Goal: Communication & Community: Answer question/provide support

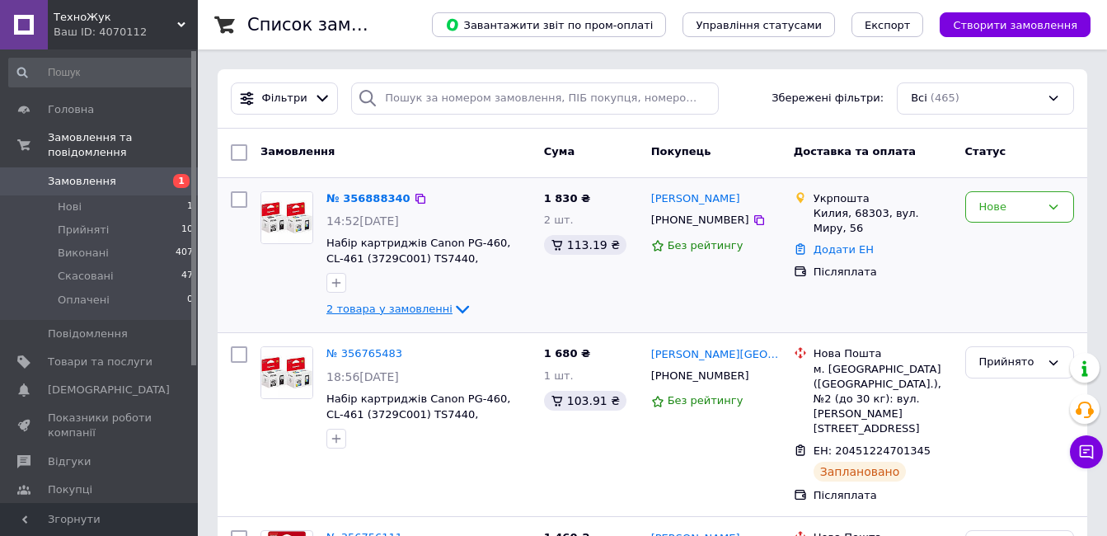
click at [452, 307] on icon at bounding box center [462, 309] width 20 height 20
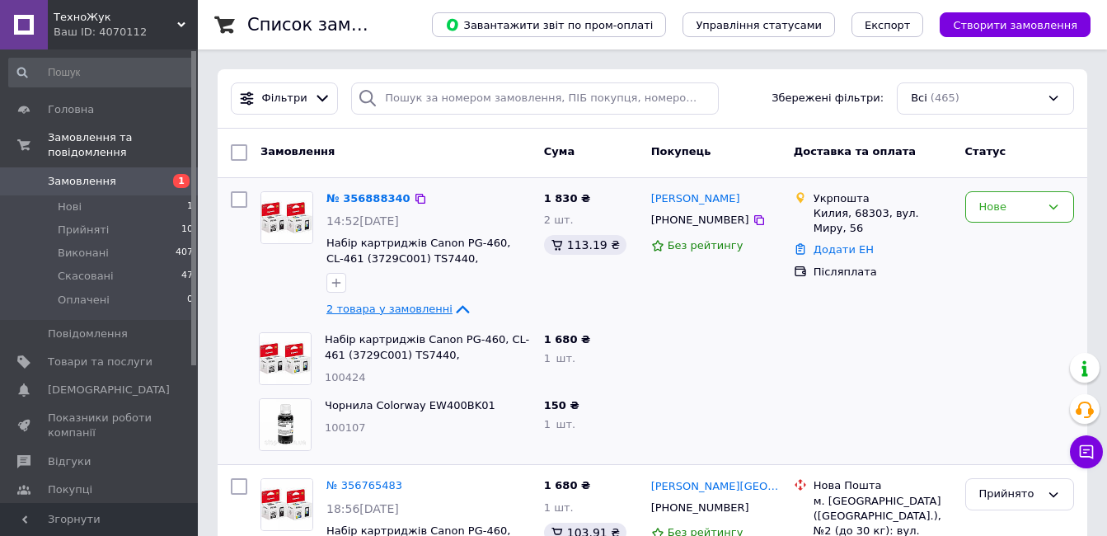
click at [888, 361] on div at bounding box center [872, 359] width 171 height 66
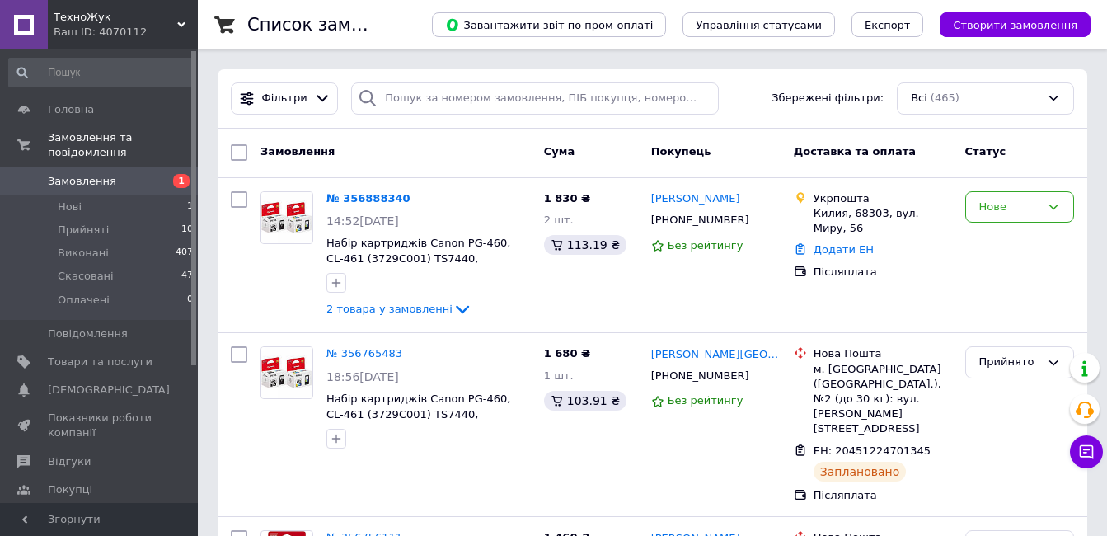
click at [78, 174] on span "Замовлення" at bounding box center [82, 181] width 68 height 15
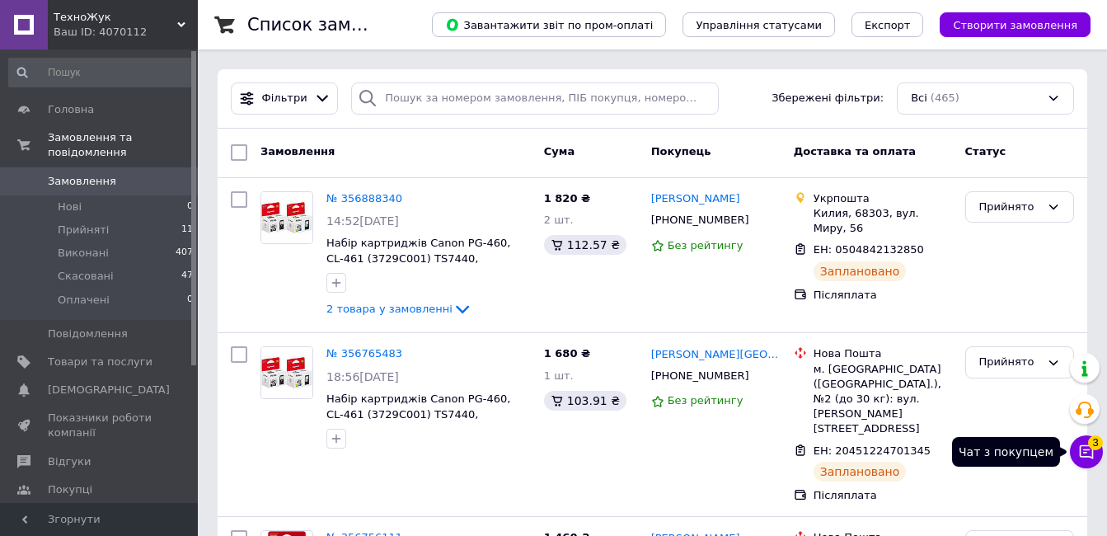
click at [1094, 454] on icon at bounding box center [1086, 451] width 16 height 16
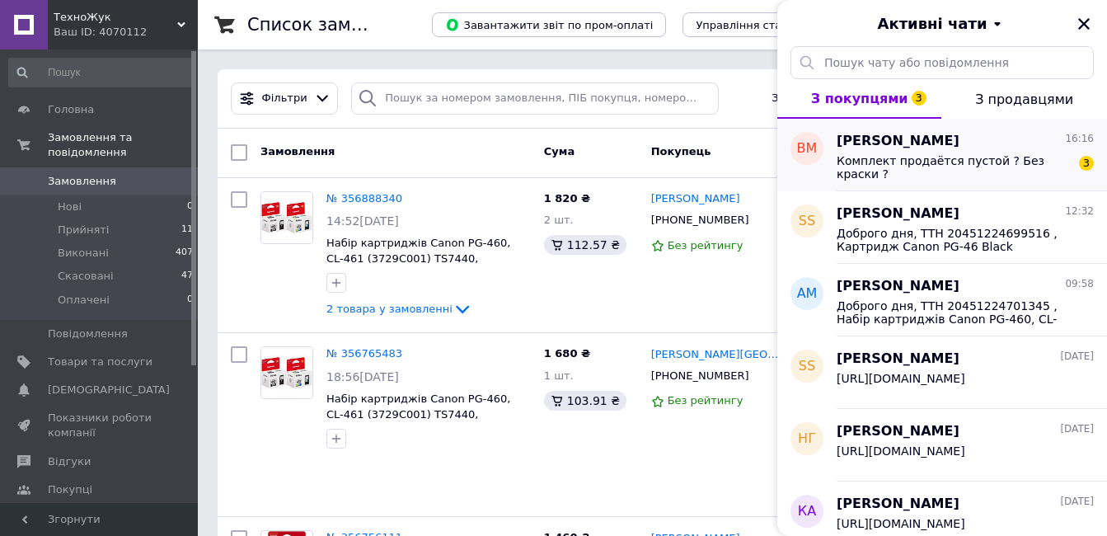
click at [1029, 163] on span "Комплект продаётся пустой ? Без краски ?" at bounding box center [954, 167] width 234 height 26
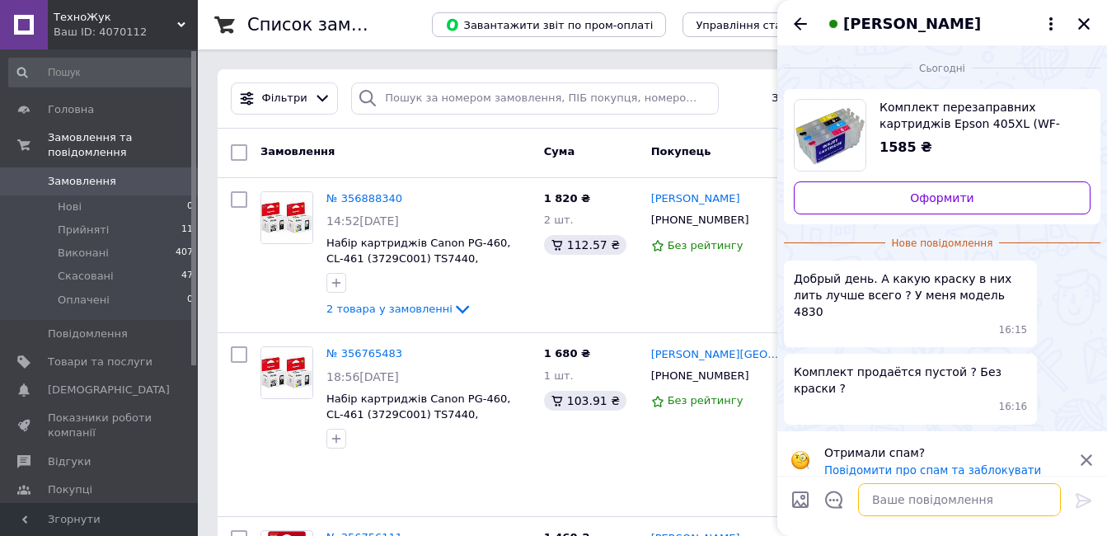
click at [951, 508] on textarea at bounding box center [959, 499] width 203 height 33
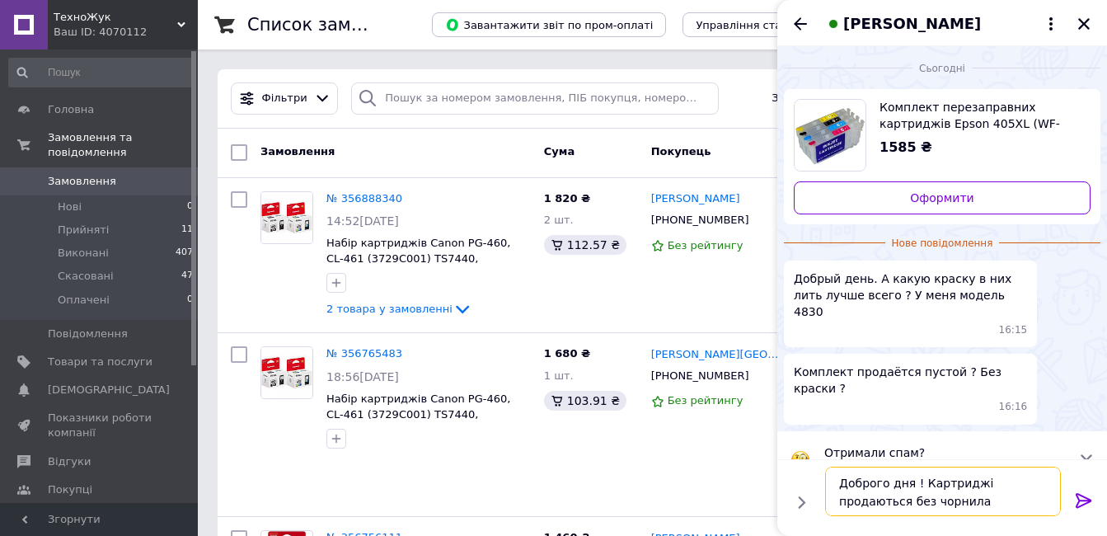
type textarea "Доброго дня ! Картриджі продаються без чорнила"
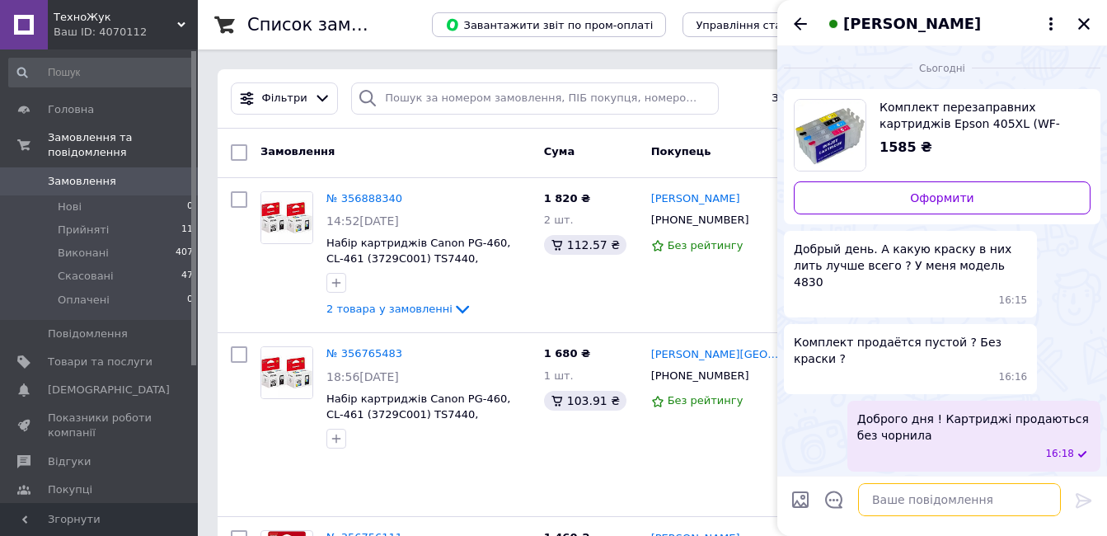
paste textarea "[URL][DOMAIN_NAME]"
type textarea "[URL][DOMAIN_NAME]"
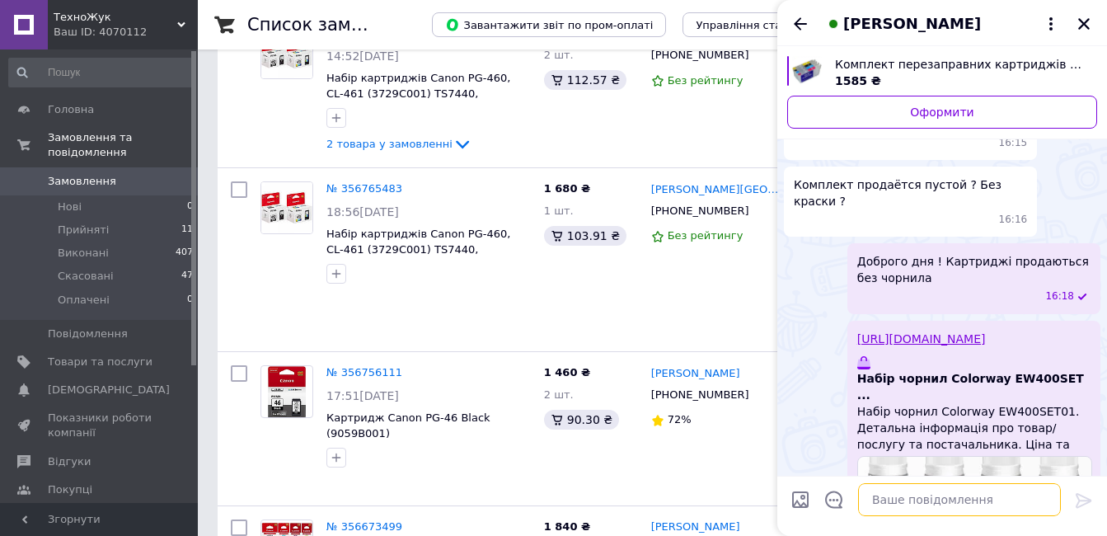
scroll to position [205, 0]
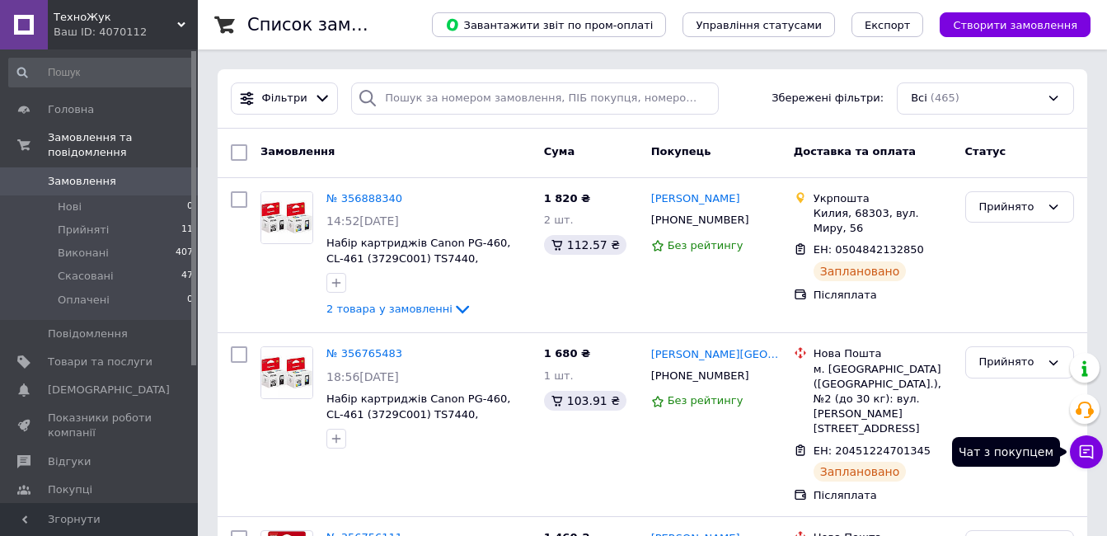
click at [1088, 450] on icon at bounding box center [1086, 451] width 16 height 16
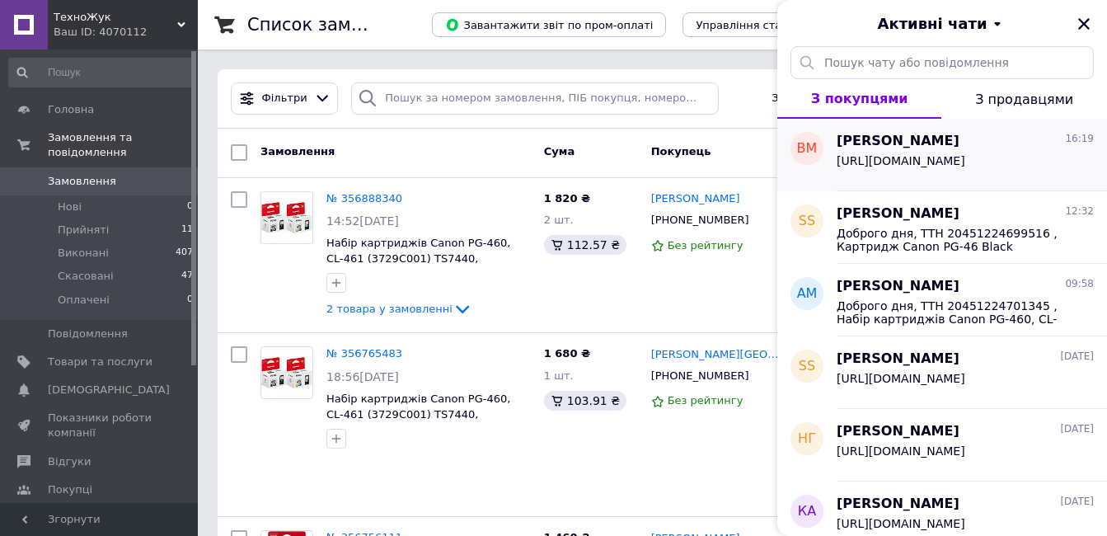
click at [965, 154] on span "[URL][DOMAIN_NAME]" at bounding box center [901, 160] width 129 height 13
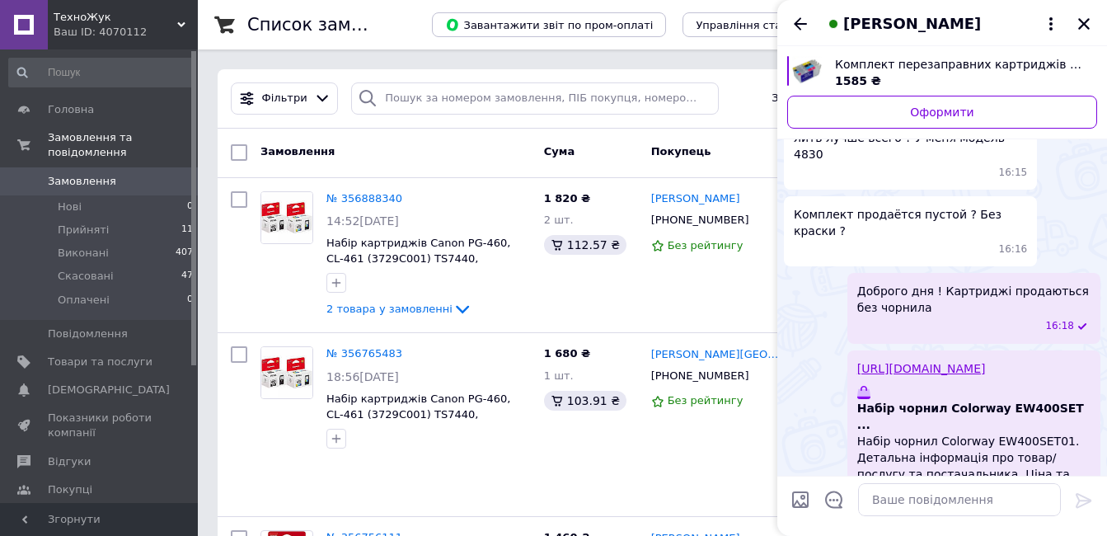
scroll to position [205, 0]
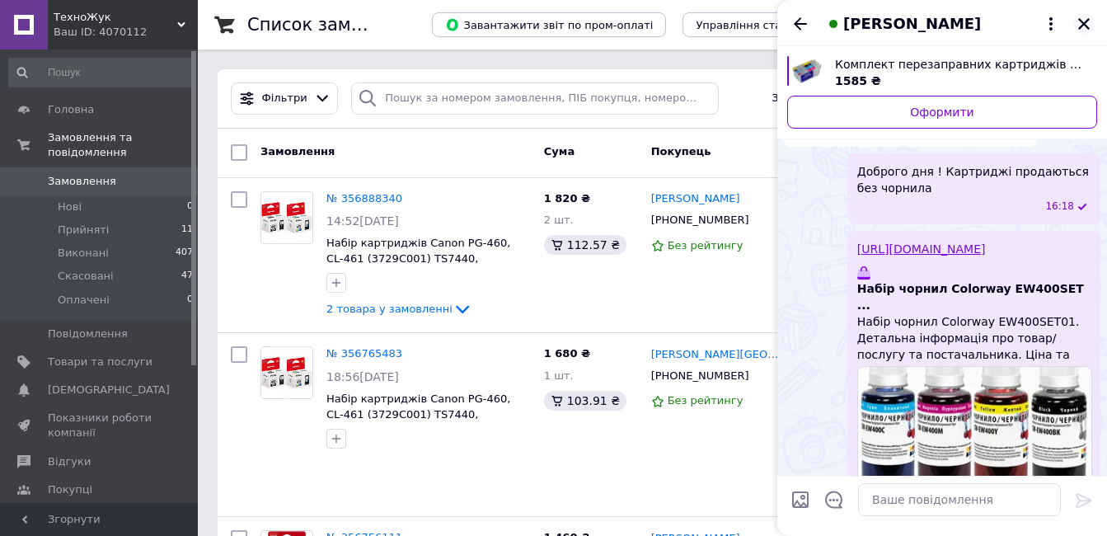
click at [1074, 21] on button "Закрити" at bounding box center [1084, 24] width 20 height 20
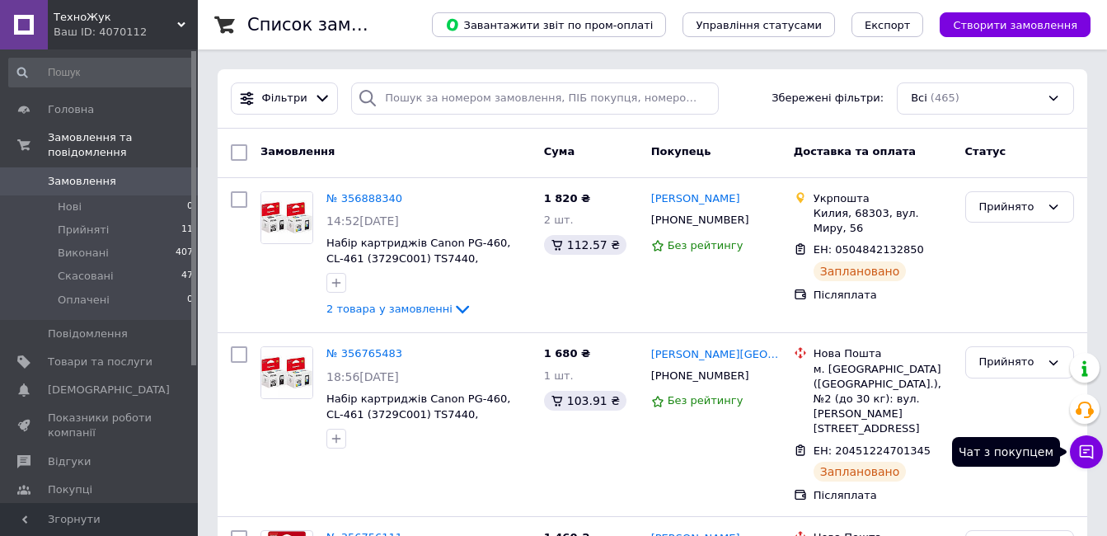
click at [1099, 450] on button "Чат з покупцем" at bounding box center [1086, 451] width 33 height 33
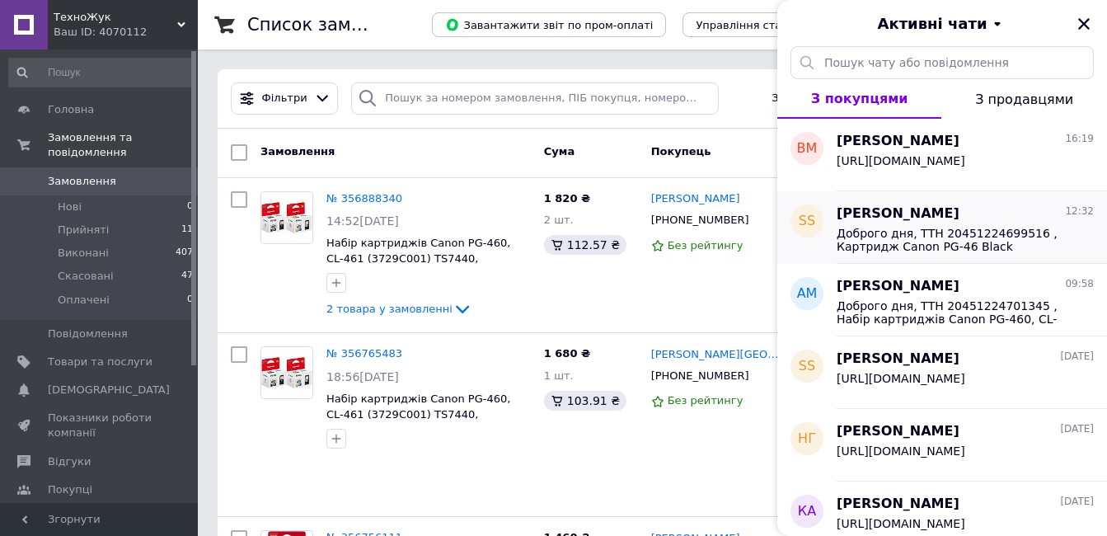
click at [1000, 227] on span "Доброго дня, ТТН 20451224699516 , Картридж Canon PG-46 Black (9059B001) 2 шт" at bounding box center [954, 240] width 234 height 26
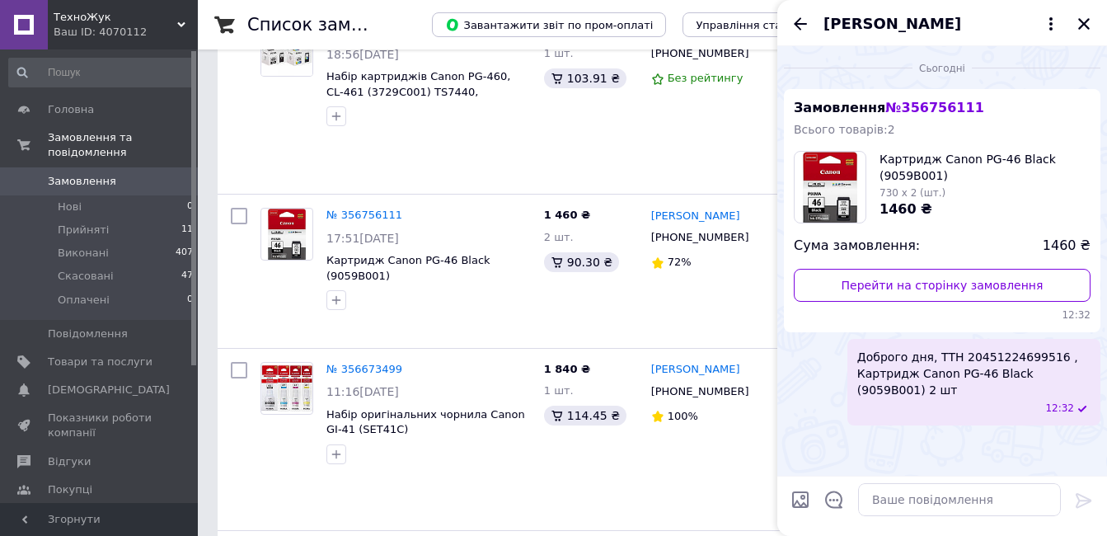
scroll to position [165, 0]
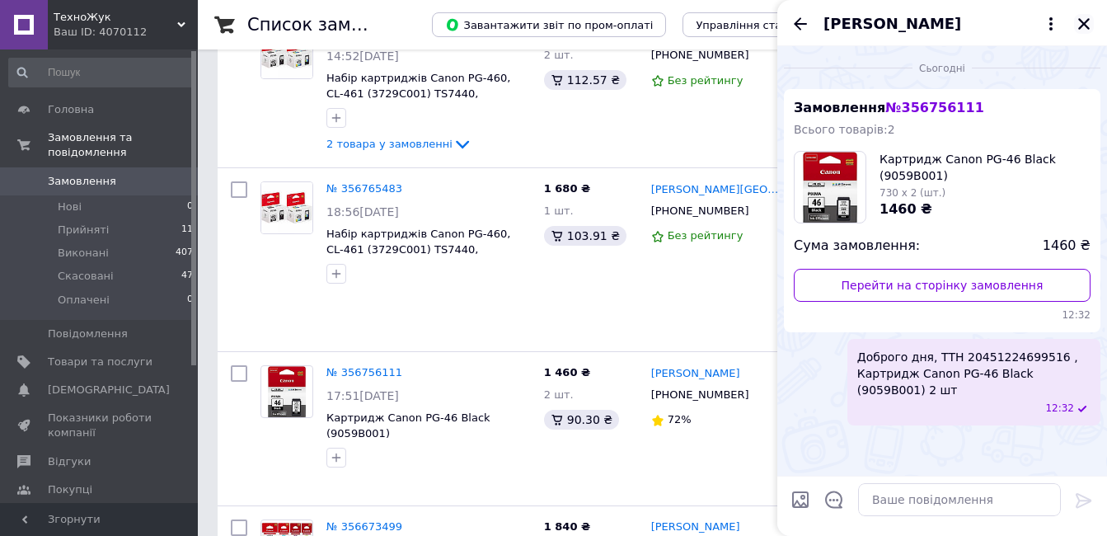
click at [1086, 22] on icon "Закрити" at bounding box center [1084, 24] width 12 height 12
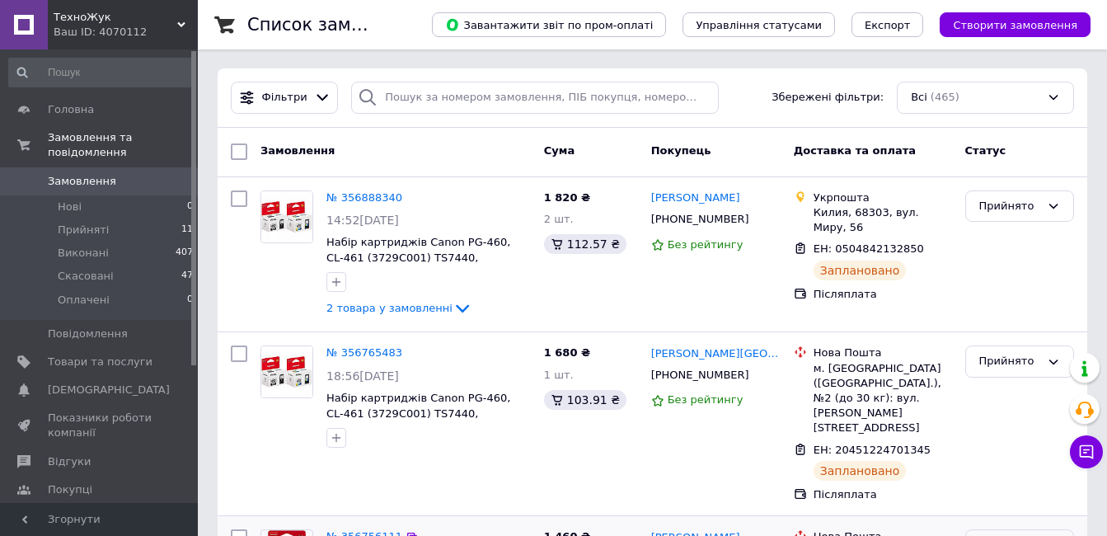
scroll to position [0, 0]
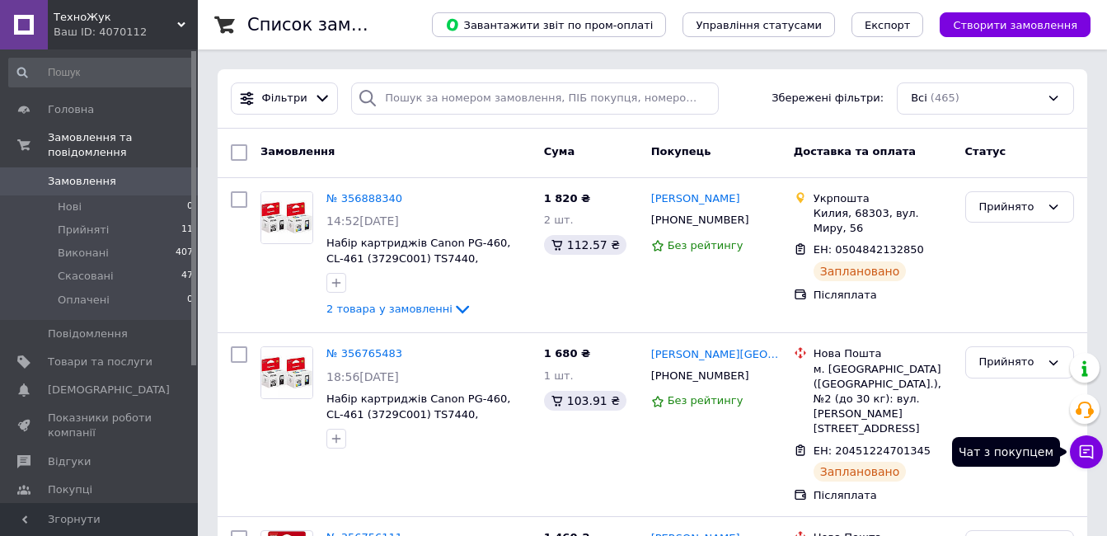
click at [1092, 443] on icon at bounding box center [1086, 451] width 16 height 16
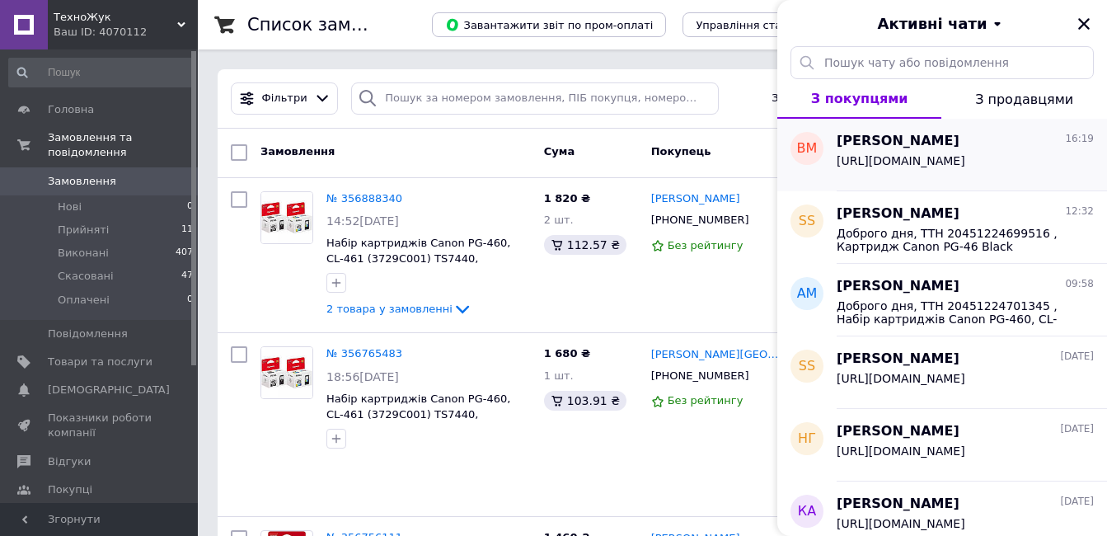
click at [965, 167] on span "https://tehnozhuk.com.ua/ua/p2529576642-nabir-chornil-colorway.html" at bounding box center [901, 160] width 129 height 13
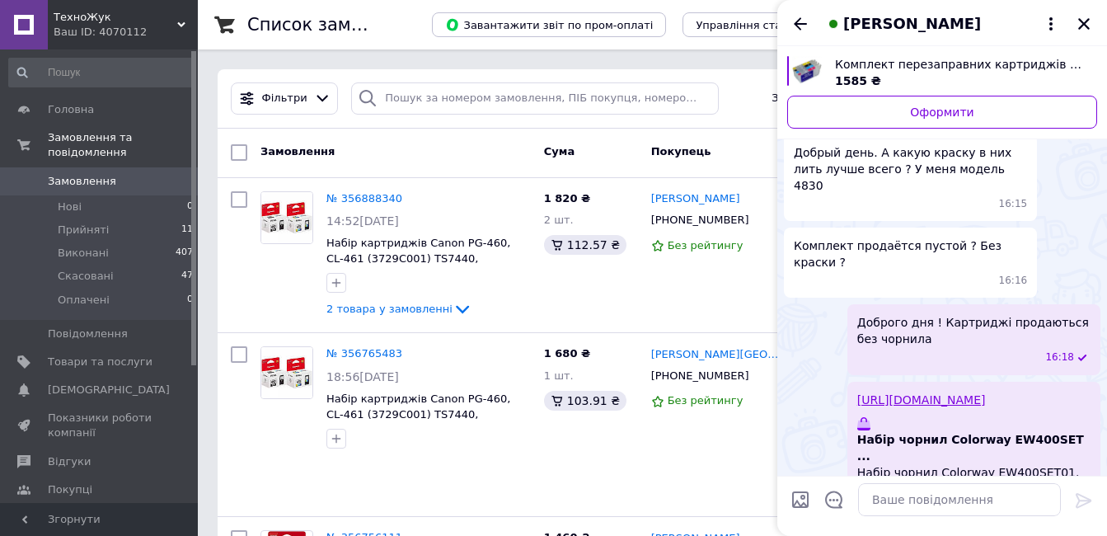
scroll to position [40, 0]
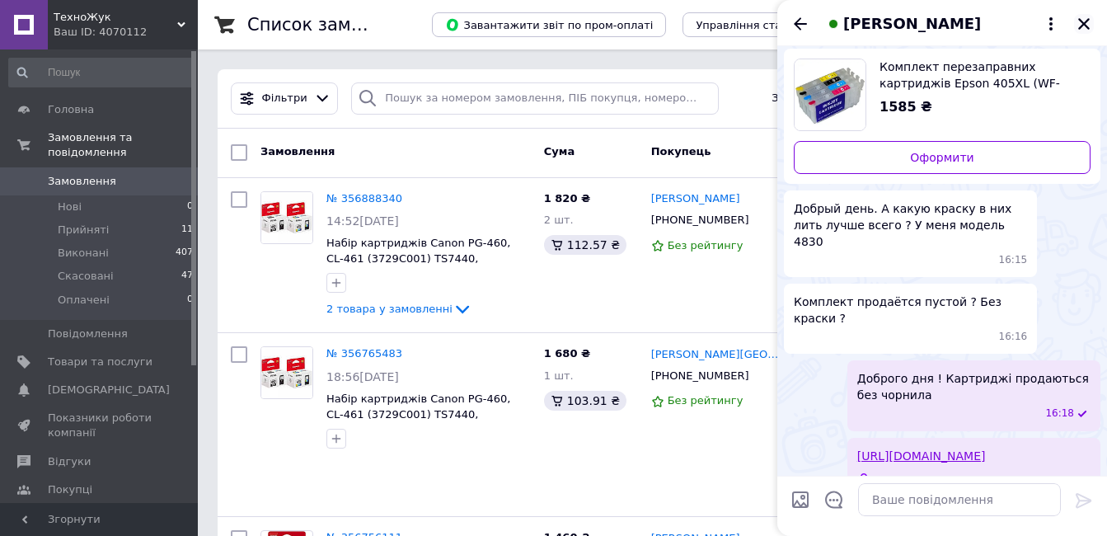
click at [1076, 27] on button "Закрити" at bounding box center [1084, 24] width 20 height 20
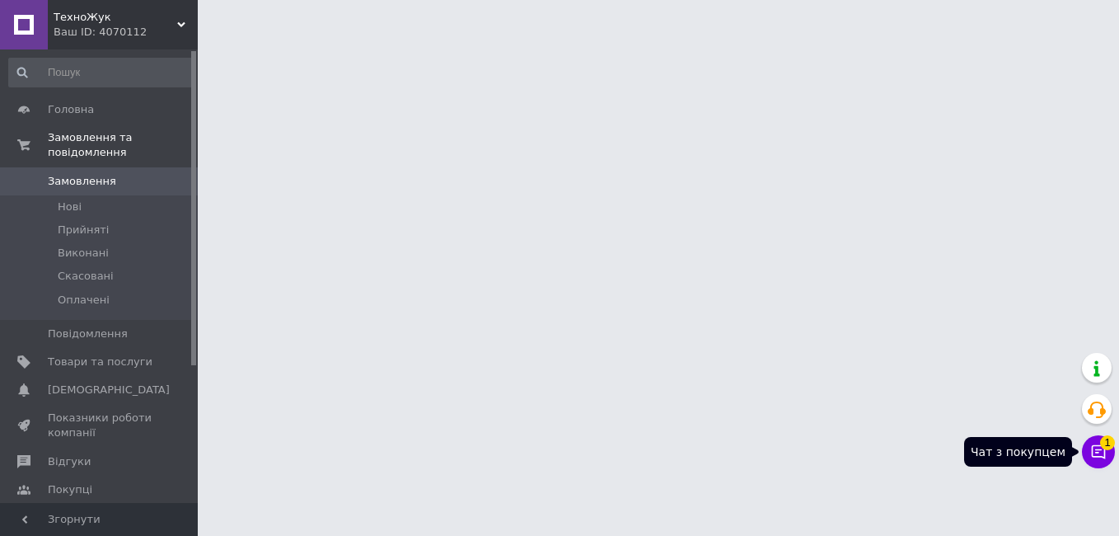
click at [1094, 452] on icon at bounding box center [1098, 451] width 16 height 16
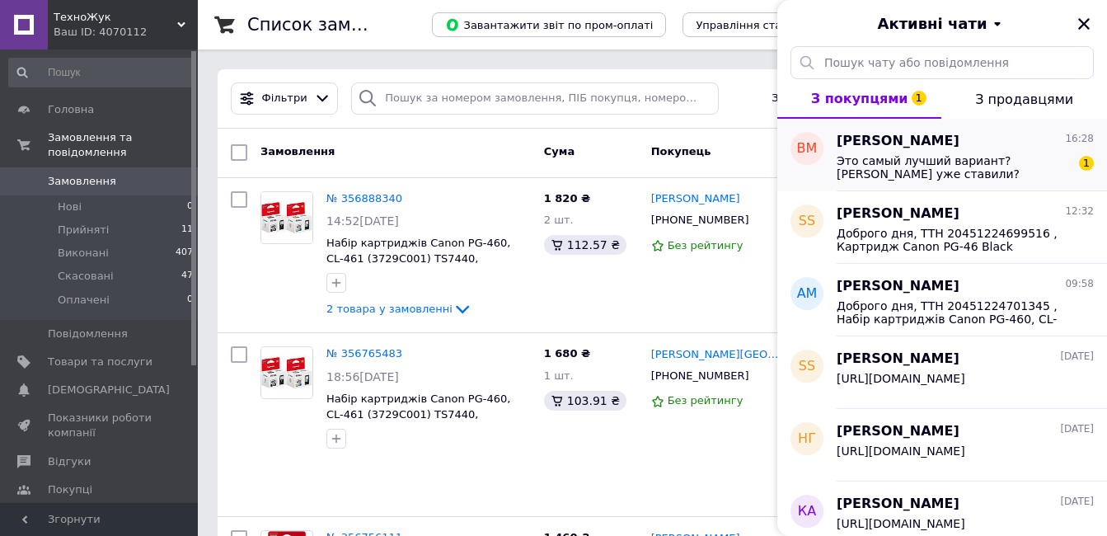
click at [1013, 174] on span "Это самый лучший вариант? [PERSON_NAME] уже ставили? Принтер не ругается ?" at bounding box center [954, 167] width 234 height 26
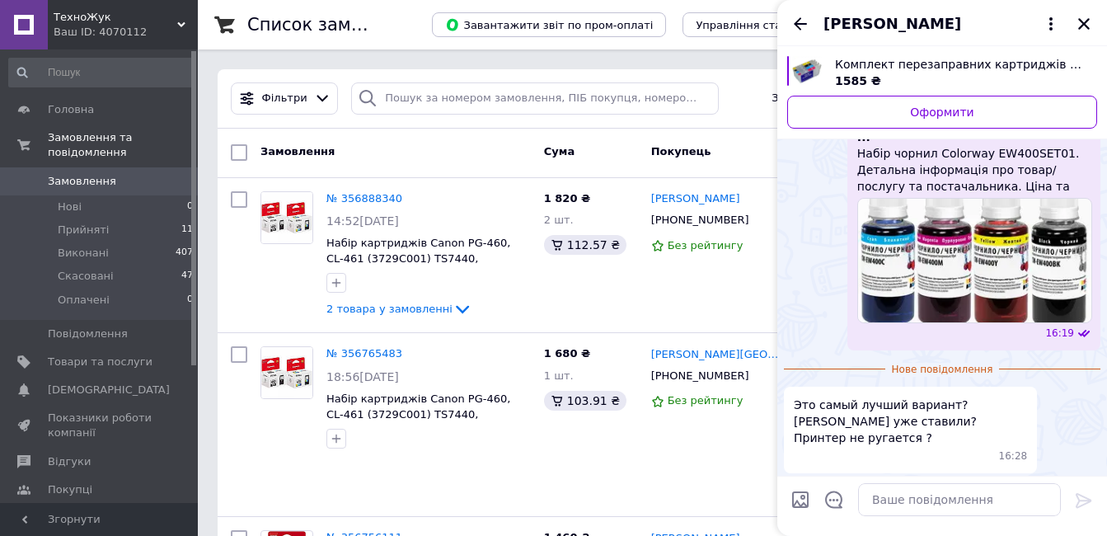
scroll to position [328, 0]
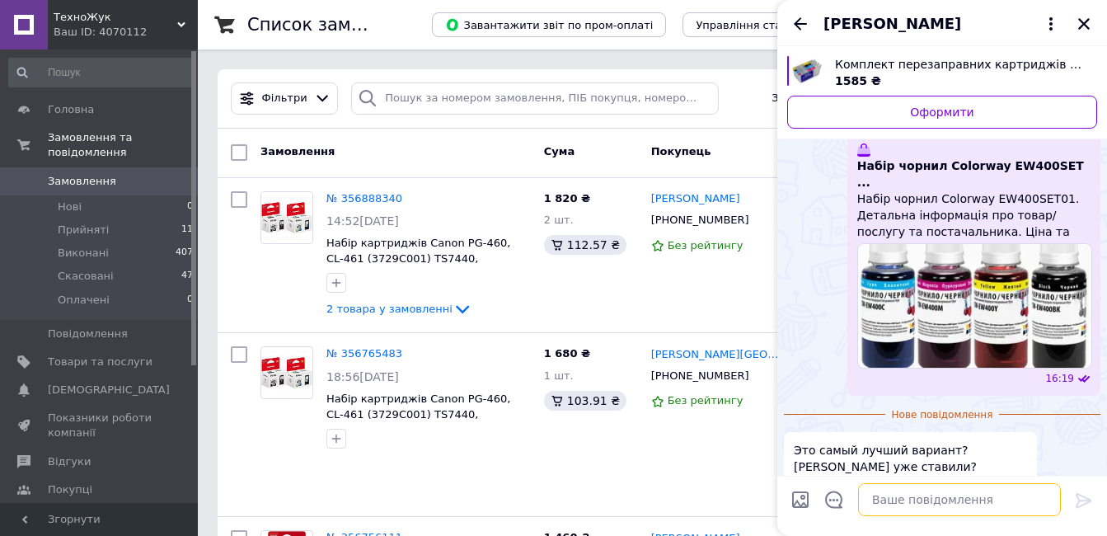
click at [949, 498] on textarea at bounding box center [959, 499] width 203 height 33
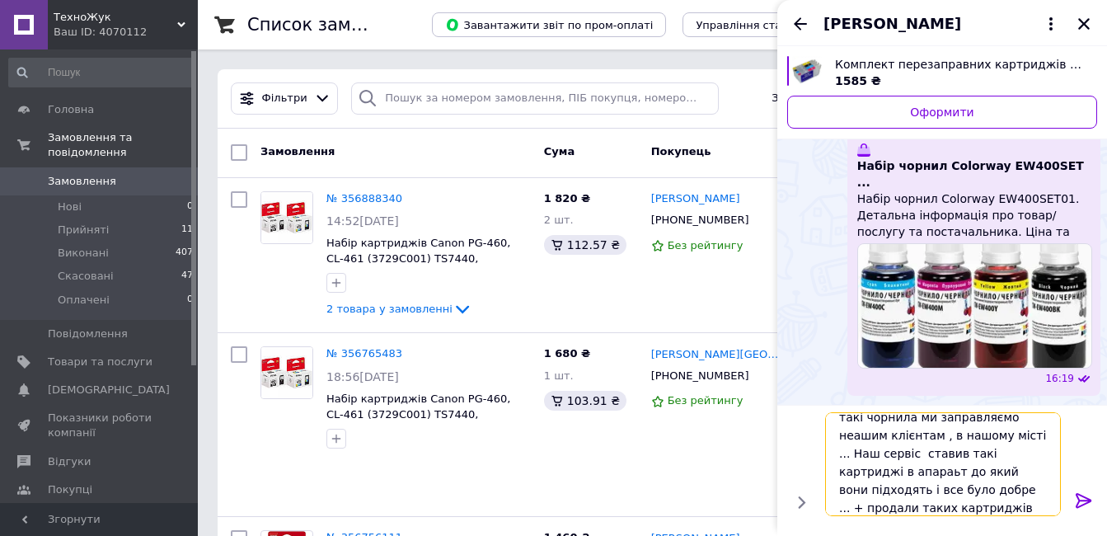
scroll to position [2, 0]
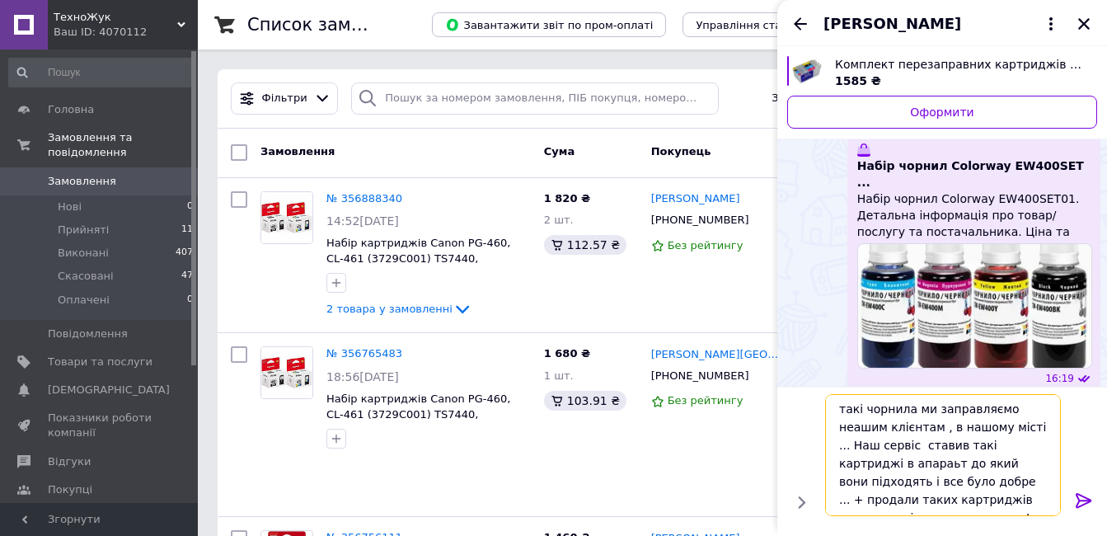
type textarea "такі чорнила ми заправляємо неашим клієнтам , в нашому місті ... Наш сервіс ста…"
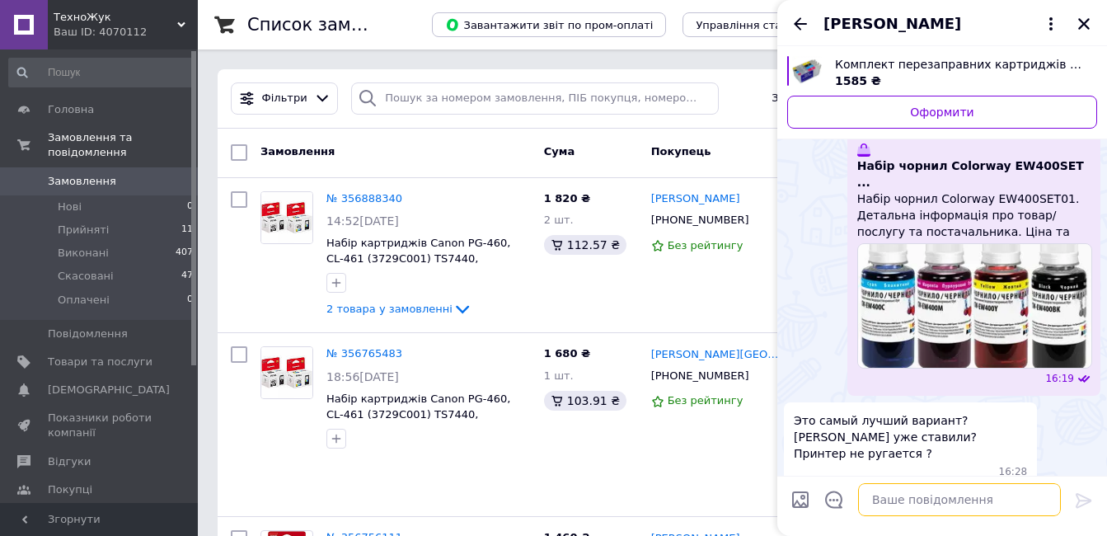
scroll to position [441, 0]
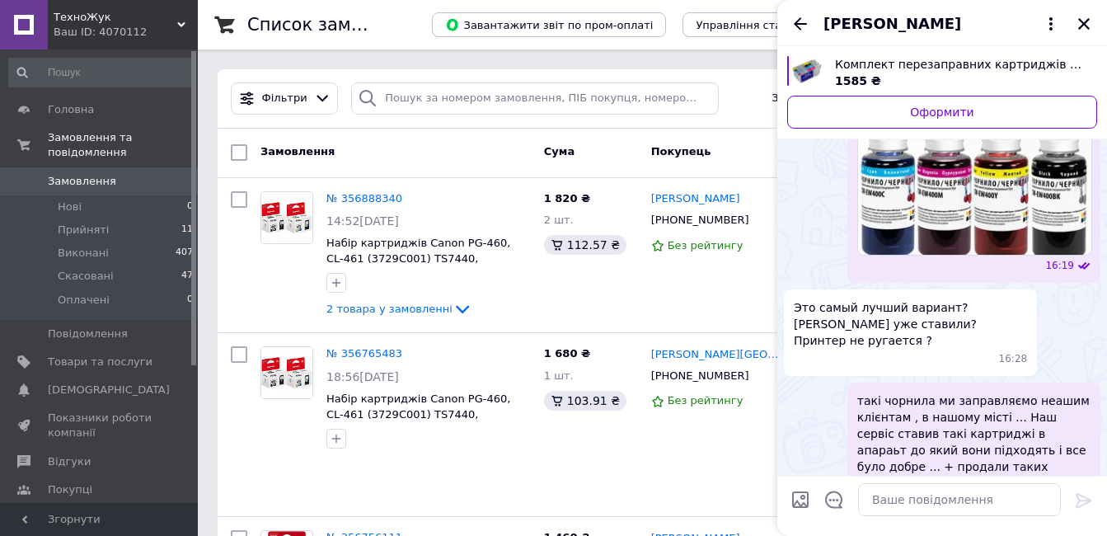
click at [98, 174] on span "Замовлення" at bounding box center [82, 181] width 68 height 15
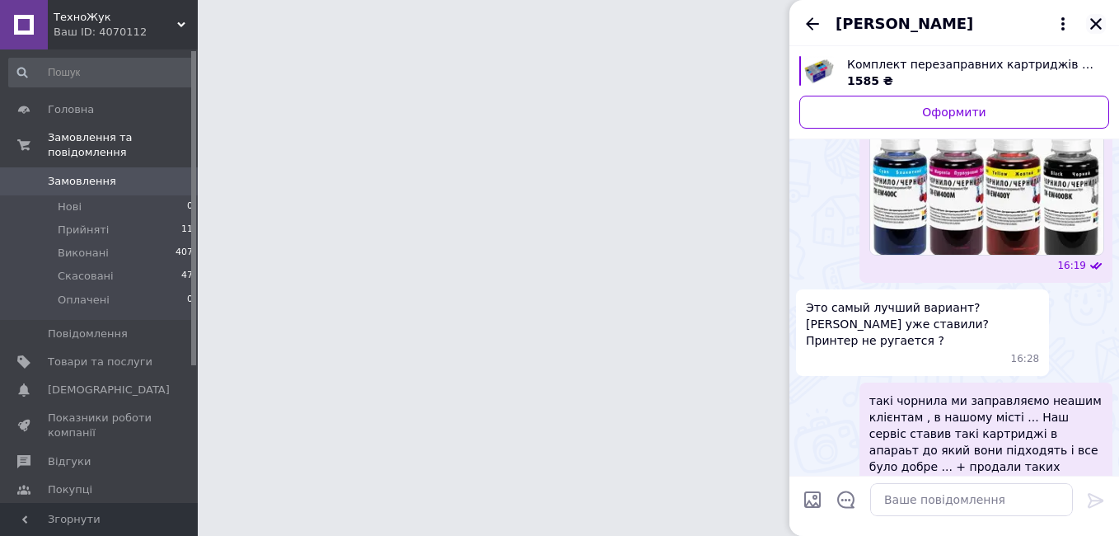
click at [1090, 26] on icon "Закрити" at bounding box center [1096, 23] width 15 height 15
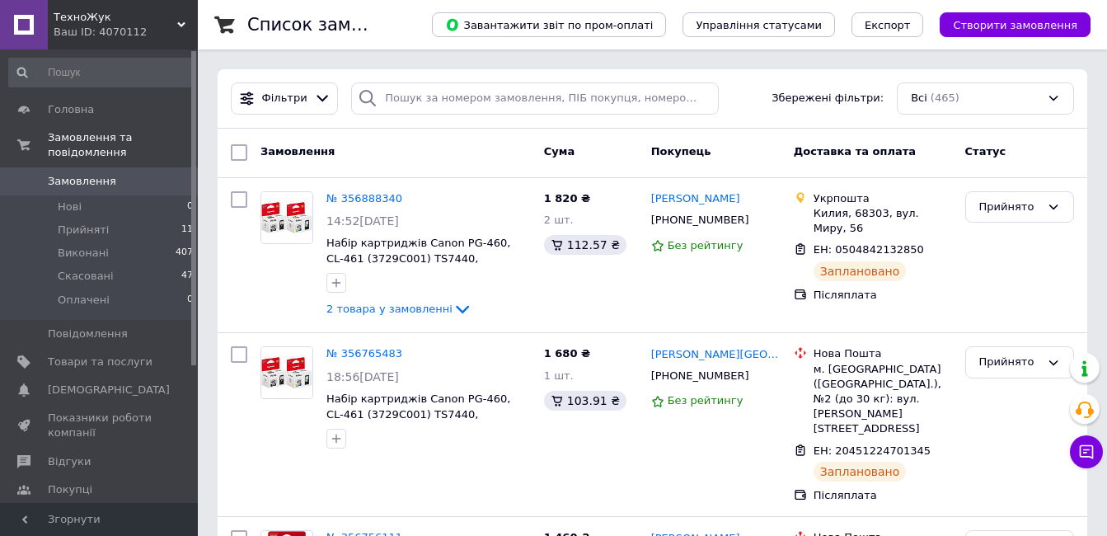
click at [83, 174] on span "Замовлення" at bounding box center [82, 181] width 68 height 15
click at [1080, 454] on icon at bounding box center [1087, 452] width 14 height 14
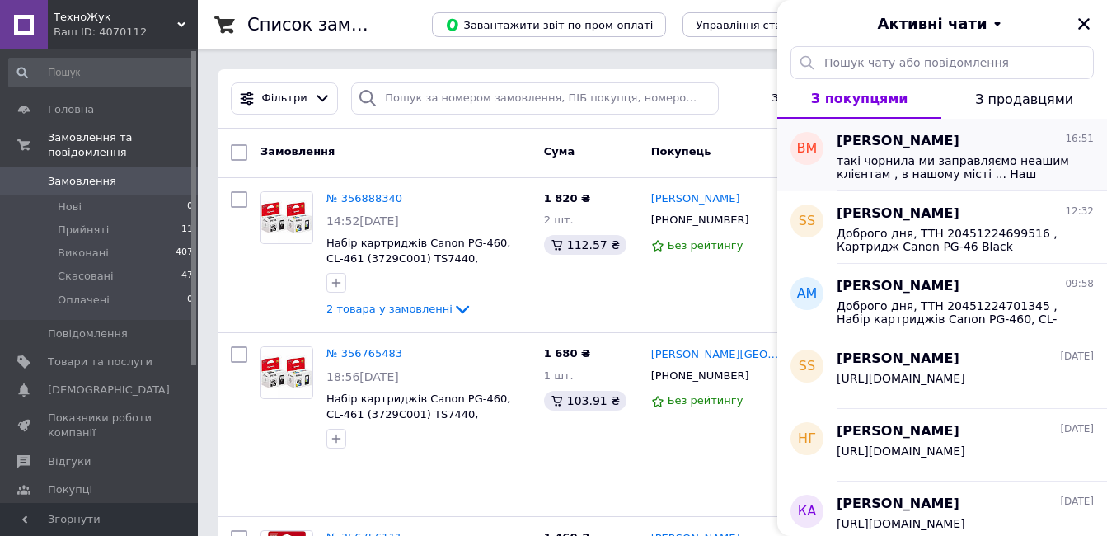
click at [1012, 169] on span "такі чорнила ми заправляємо неашим клієнтам , в нашому місті ... Наш сервіс ста…" at bounding box center [954, 167] width 234 height 26
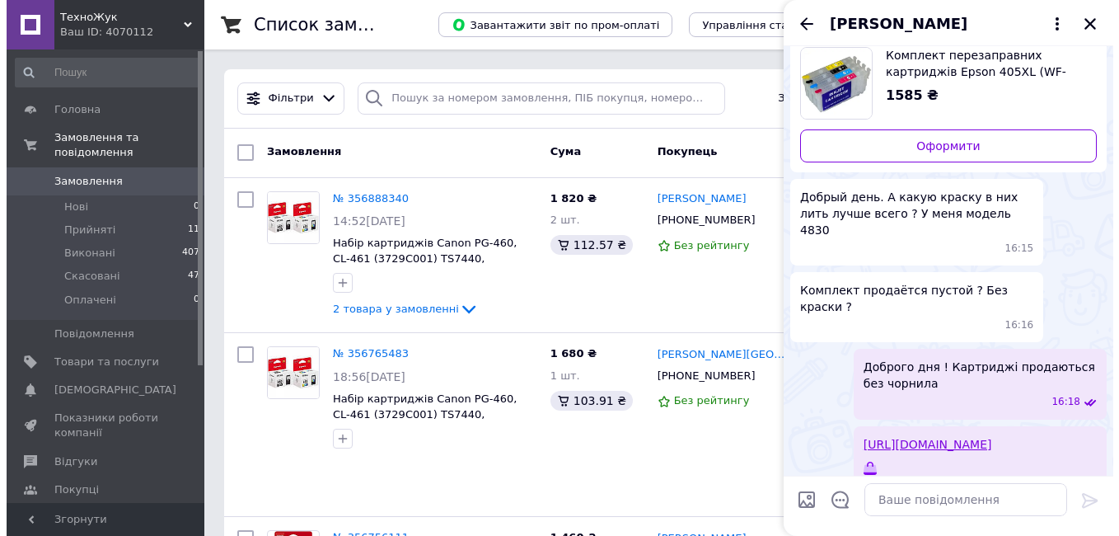
scroll to position [29, 0]
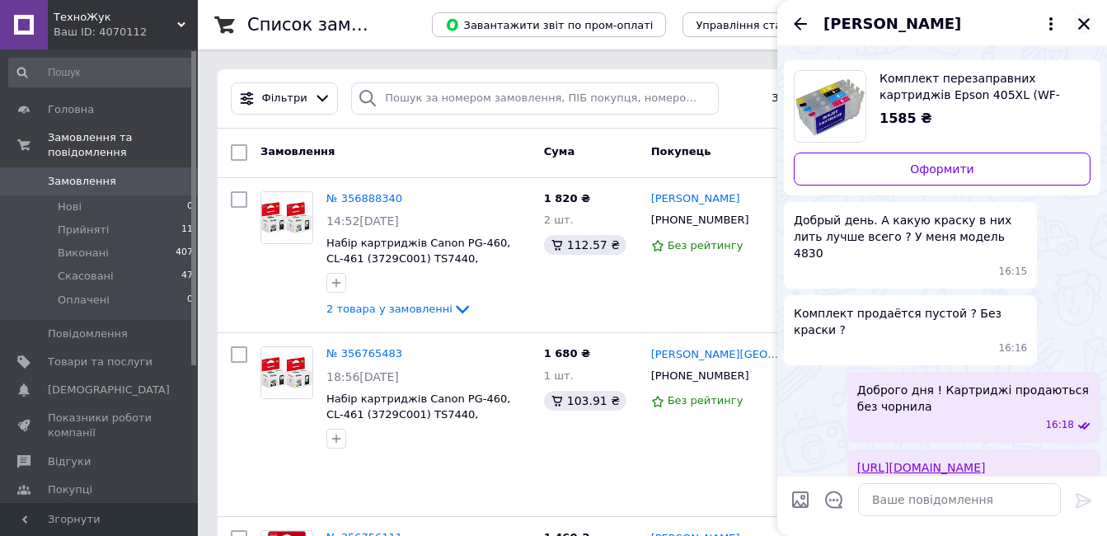
click at [1085, 21] on icon "Закрити" at bounding box center [1083, 23] width 15 height 15
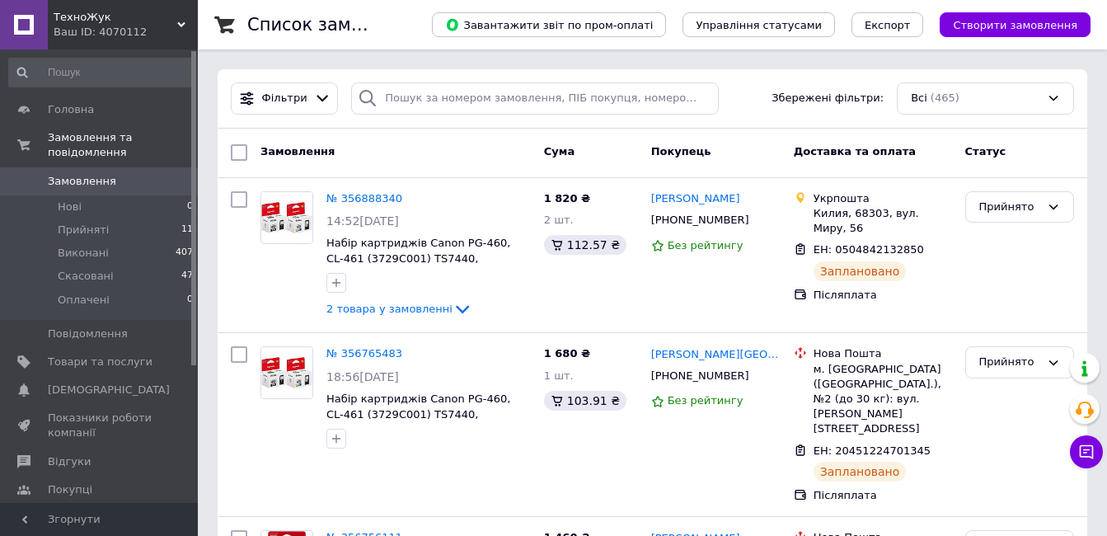
drag, startPoint x: 109, startPoint y: 162, endPoint x: 89, endPoint y: 80, distance: 84.8
click at [109, 174] on span "Замовлення" at bounding box center [100, 181] width 105 height 15
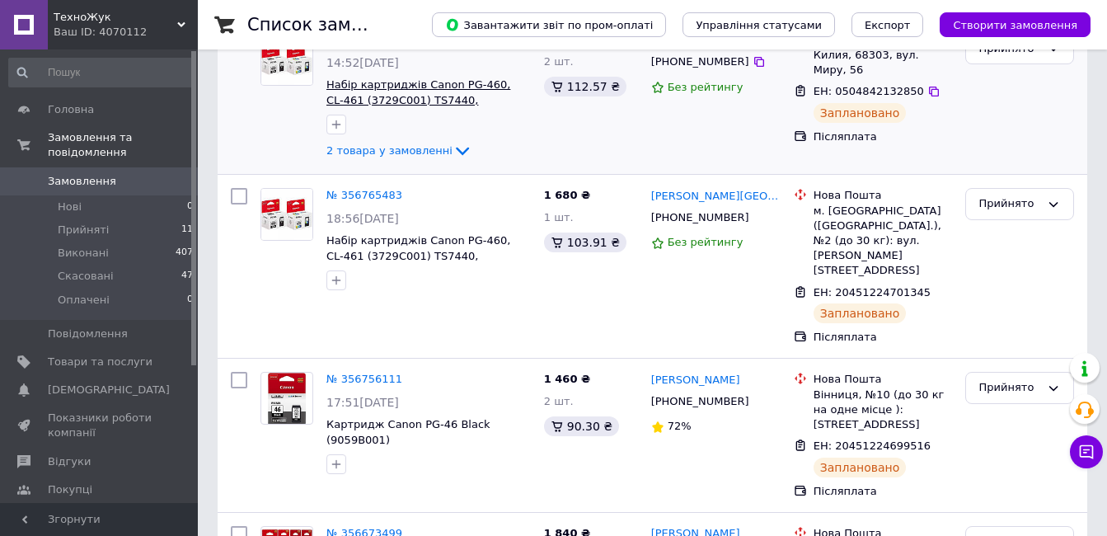
scroll to position [165, 0]
